Goal: Information Seeking & Learning: Learn about a topic

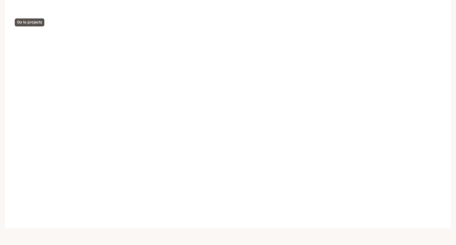
click at [26, 9] on span "Projects" at bounding box center [33, 8] width 17 height 5
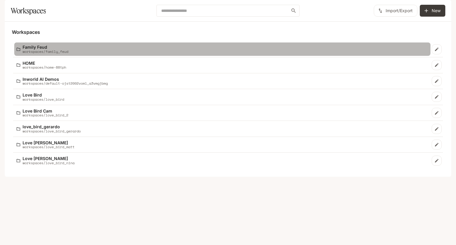
click at [45, 53] on p "workspaces/family_feud" at bounding box center [46, 52] width 46 height 4
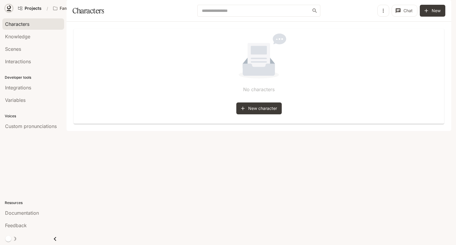
click at [6, 7] on icon at bounding box center [9, 8] width 6 height 6
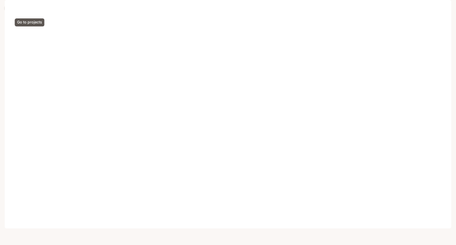
click at [8, 6] on icon at bounding box center [9, 7] width 4 height 4
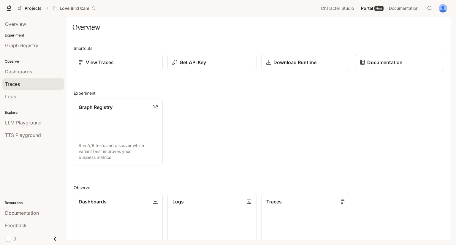
click at [27, 85] on div "Traces" at bounding box center [33, 84] width 56 height 7
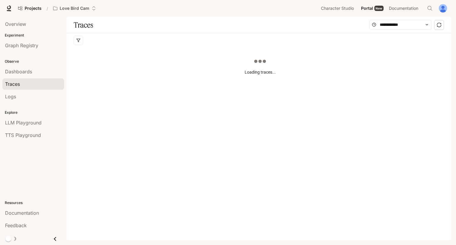
click at [21, 38] on div "Experiment Graph Registry" at bounding box center [33, 42] width 67 height 21
click at [21, 46] on span "Graph Registry" at bounding box center [21, 45] width 33 height 7
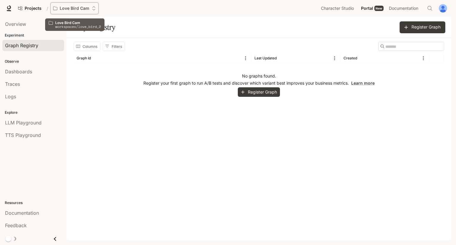
click at [65, 8] on p "Love Bird Cam" at bounding box center [75, 8] width 30 height 5
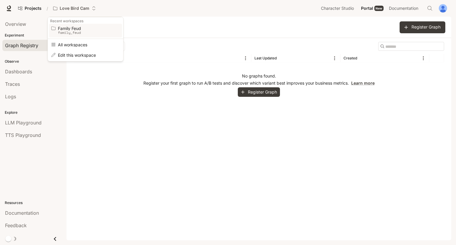
click at [72, 33] on p "family_feud" at bounding box center [84, 33] width 53 height 4
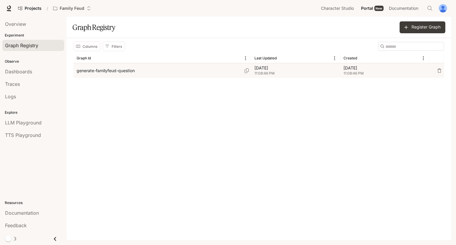
click at [130, 71] on p "generate-familyfeud-question" at bounding box center [106, 71] width 58 height 6
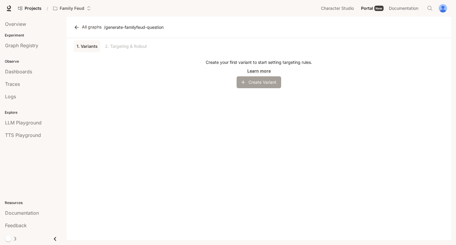
click at [276, 83] on button "Create Variant" at bounding box center [259, 82] width 45 height 12
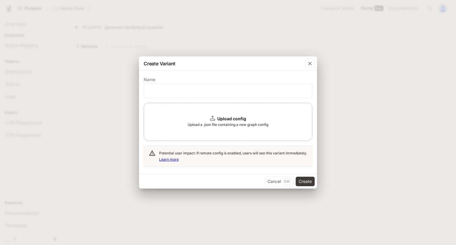
click at [213, 121] on div "Upload config" at bounding box center [228, 119] width 36 height 6
click at [119, 10] on div "Create Variant Name ​ Upload config Upload a .json file containing a new graph …" at bounding box center [228, 122] width 456 height 245
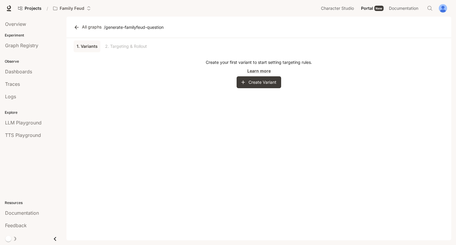
click at [162, 49] on div "1. Variants 2. Targeting & Rollout" at bounding box center [259, 46] width 371 height 12
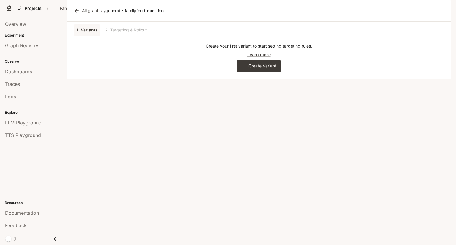
click at [81, 17] on link "All graphs" at bounding box center [89, 11] width 32 height 12
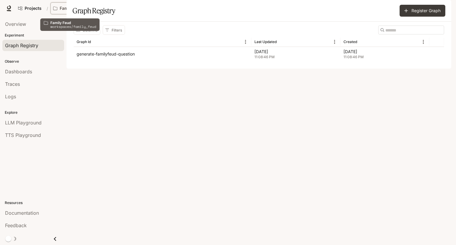
click at [60, 8] on p "Family Feud" at bounding box center [72, 8] width 25 height 5
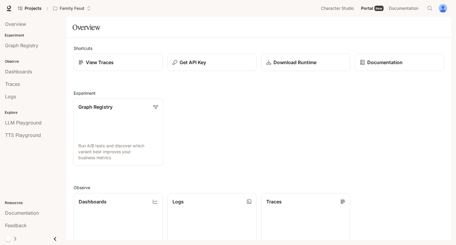
click at [101, 143] on p "Run A/B tests and discover which variant best improves your business metrics" at bounding box center [118, 152] width 80 height 18
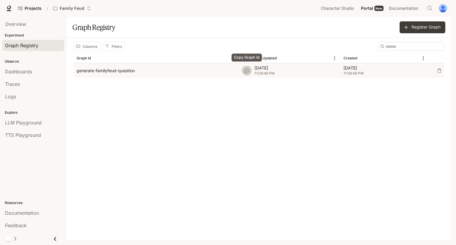
click at [247, 70] on icon "Copy Graph Id" at bounding box center [247, 70] width 5 height 5
click at [389, 72] on span "11:08:46 PM" at bounding box center [385, 73] width 83 height 6
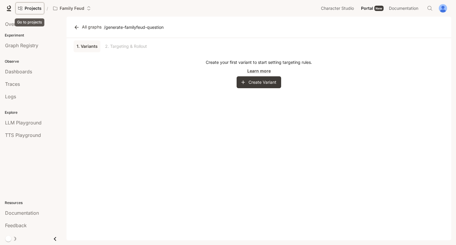
click at [35, 10] on span "Projects" at bounding box center [33, 8] width 17 height 5
click at [19, 37] on p "Experiment" at bounding box center [33, 35] width 67 height 5
click at [22, 41] on link "Graph Registry" at bounding box center [33, 45] width 62 height 11
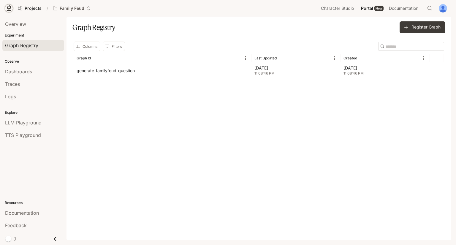
click at [7, 7] on icon at bounding box center [9, 8] width 6 height 6
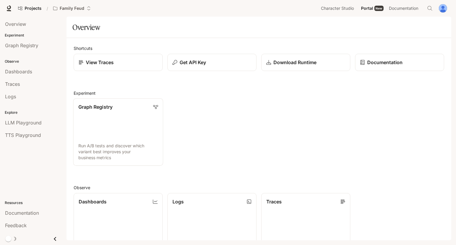
click at [97, 115] on link "Graph Registry Run A/B tests and discover which variant best improves your busi…" at bounding box center [118, 131] width 90 height 67
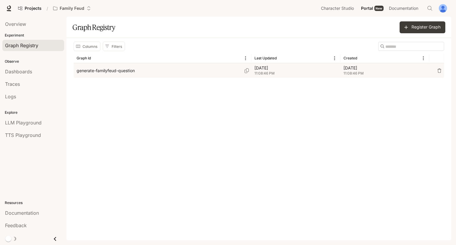
click at [153, 70] on div "generate-familyfeud-question" at bounding box center [163, 70] width 172 height 15
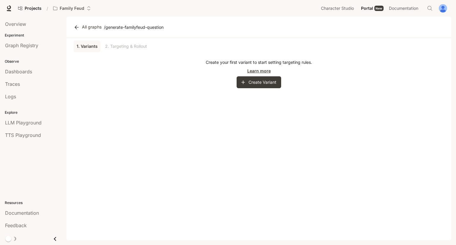
click at [259, 71] on link "Learn more" at bounding box center [259, 71] width 23 height 6
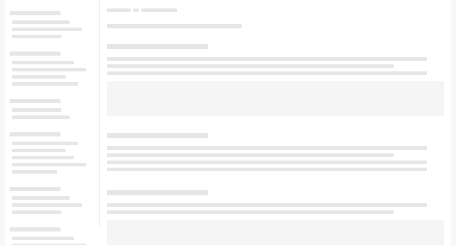
scroll to position [5, 0]
